Goal: Download file/media

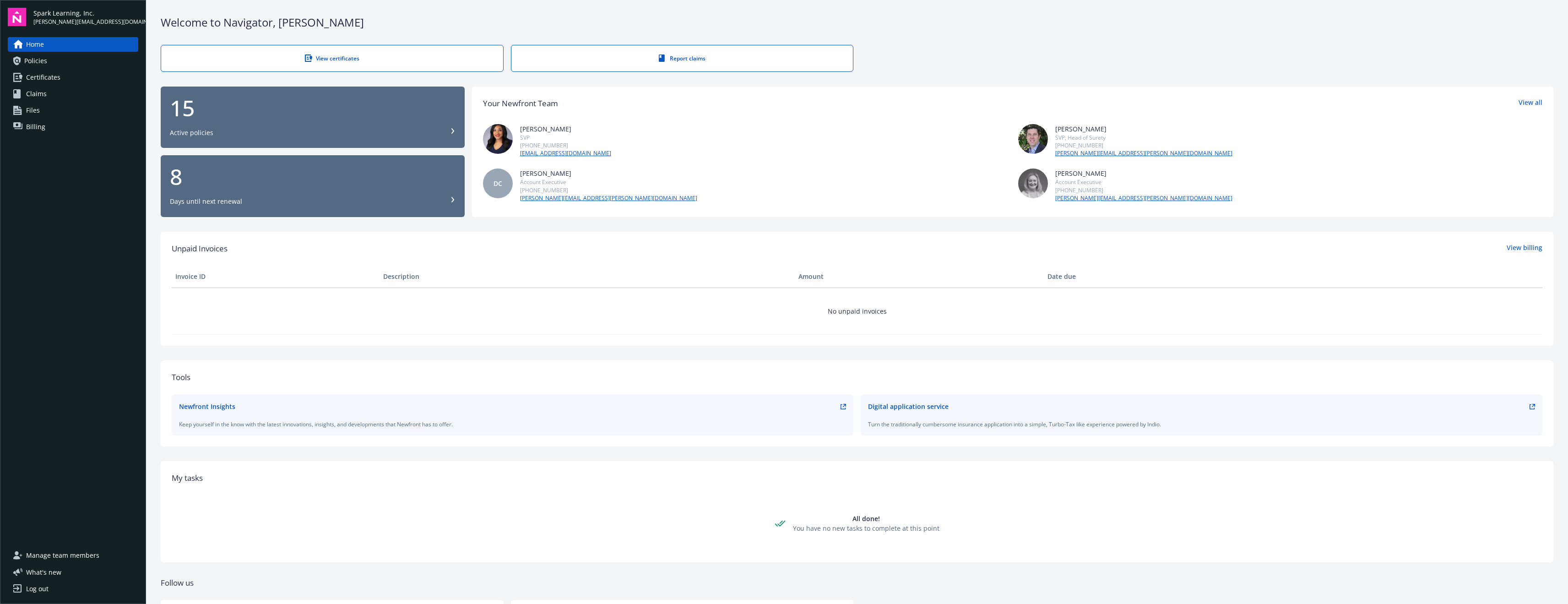
click at [58, 77] on span "Certificates" at bounding box center [43, 77] width 35 height 15
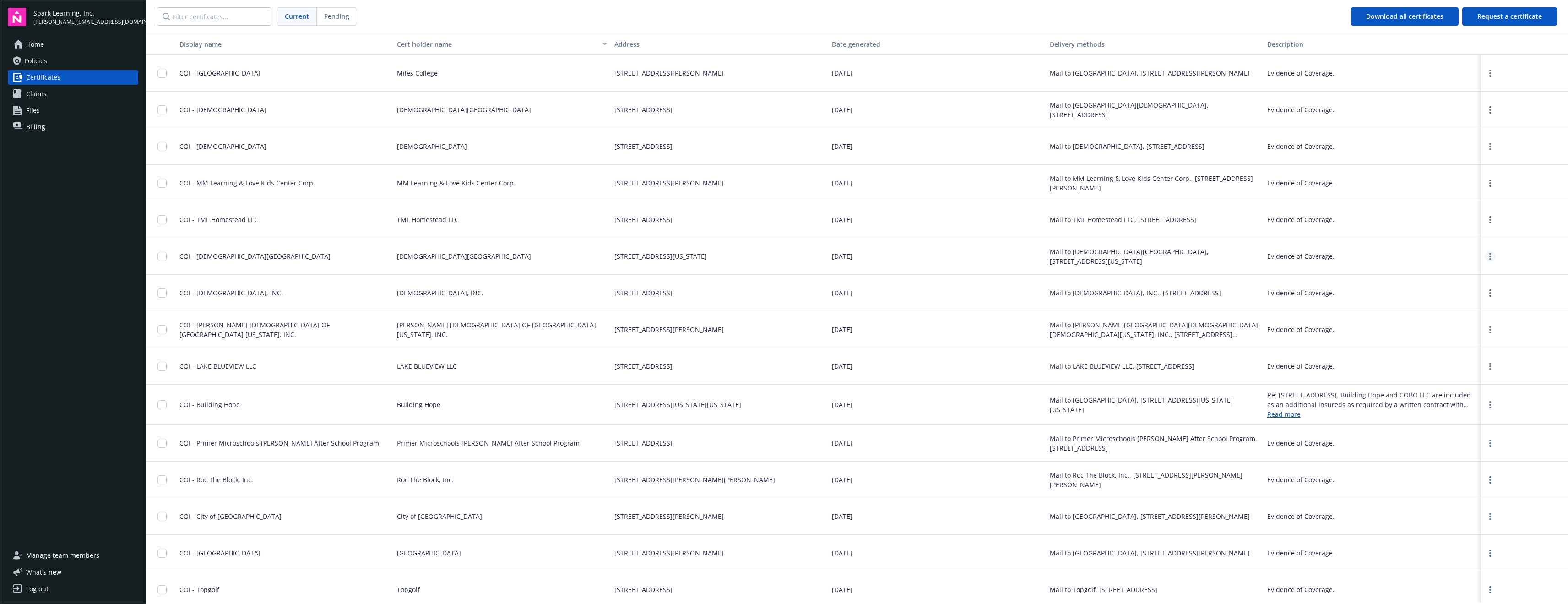
click at [1490, 258] on icon "more" at bounding box center [1491, 257] width 2 height 7
click at [1513, 271] on link "Download" at bounding box center [1515, 275] width 60 height 19
